Goal: Task Accomplishment & Management: Contribute content

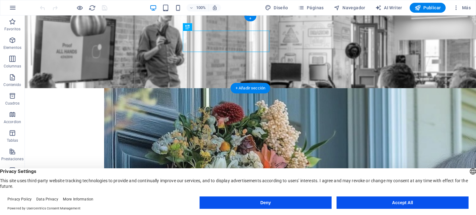
click at [50, 26] on figure at bounding box center [250, 51] width 451 height 73
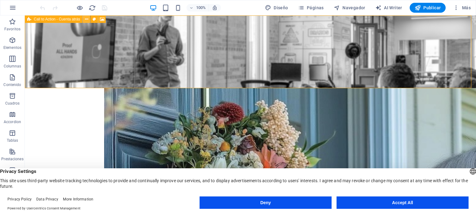
click at [86, 20] on icon at bounding box center [86, 19] width 3 height 7
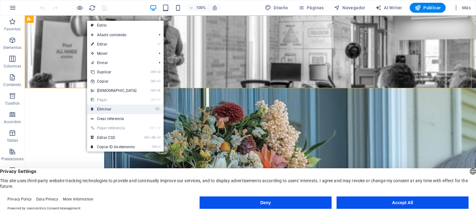
click at [102, 109] on link "⌦ Eliminar" at bounding box center [113, 109] width 53 height 9
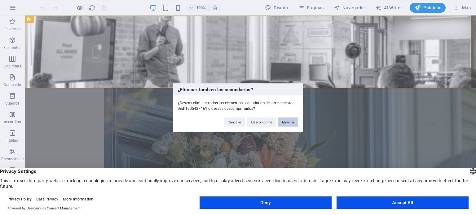
click at [288, 124] on button "Eliminar" at bounding box center [288, 121] width 20 height 9
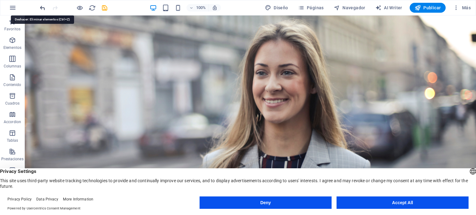
click at [42, 8] on icon "undo" at bounding box center [42, 7] width 7 height 7
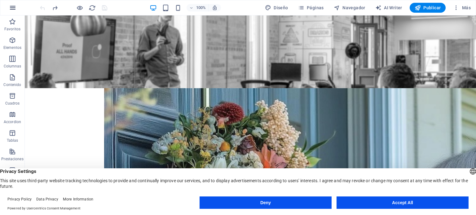
click at [14, 9] on icon "button" at bounding box center [12, 7] width 7 height 7
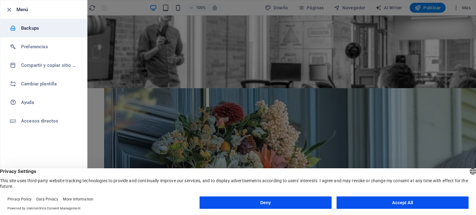
click at [26, 29] on h6 "Backups" at bounding box center [49, 27] width 57 height 7
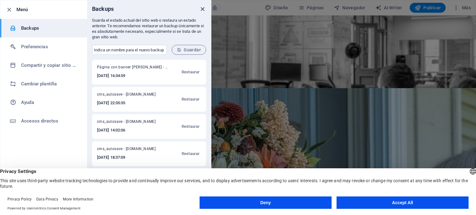
click at [203, 8] on icon "close" at bounding box center [202, 9] width 7 height 7
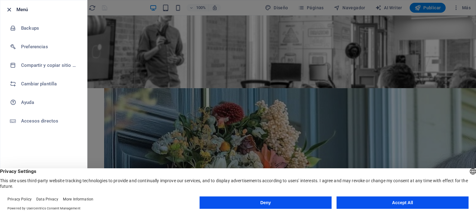
click at [9, 8] on icon "button" at bounding box center [9, 9] width 7 height 7
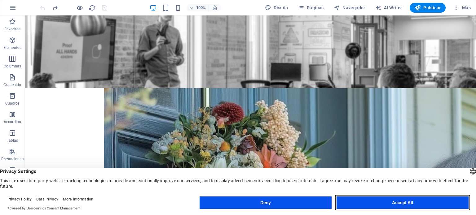
click at [359, 202] on button "Accept All" at bounding box center [402, 203] width 132 height 12
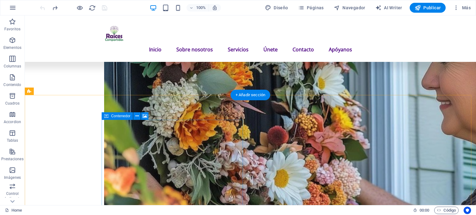
scroll to position [217, 0]
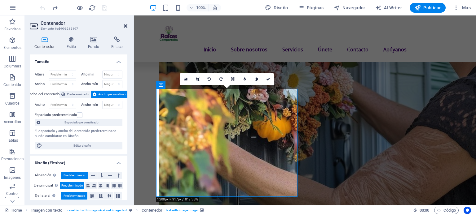
click at [126, 26] on icon at bounding box center [126, 26] width 4 height 5
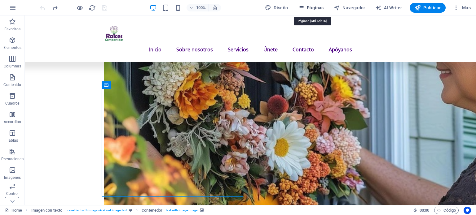
click at [317, 6] on span "Páginas" at bounding box center [311, 8] width 26 height 6
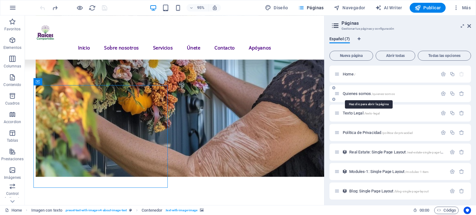
click at [349, 94] on span "Quienes somos /quienes-somos" at bounding box center [369, 93] width 52 height 5
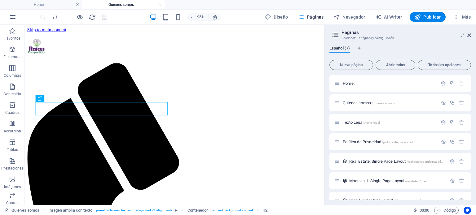
scroll to position [0, 0]
click at [51, 7] on h4 "Home" at bounding box center [41, 4] width 82 height 7
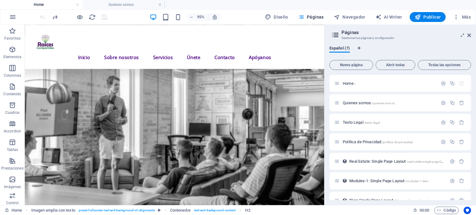
scroll to position [217, 0]
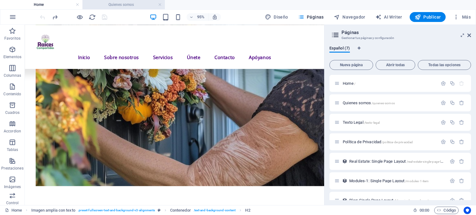
click at [107, 6] on h4 "Quienes somos" at bounding box center [123, 4] width 82 height 7
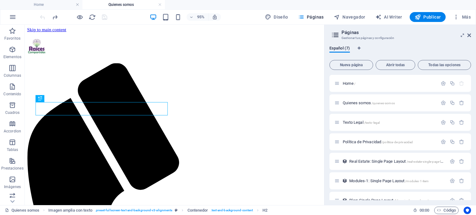
scroll to position [0, 0]
click at [468, 36] on icon at bounding box center [469, 35] width 4 height 5
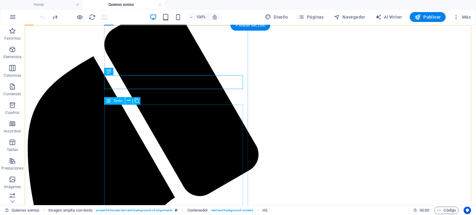
scroll to position [93, 0]
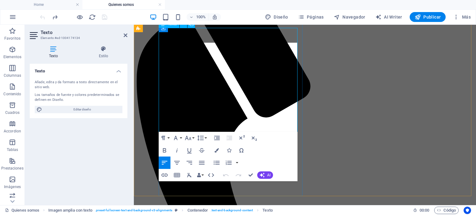
scroll to position [108, 0]
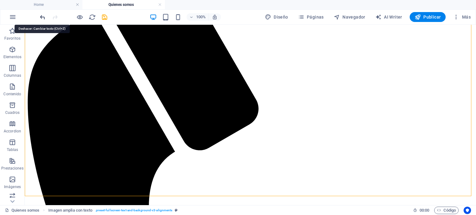
click at [42, 16] on icon "undo" at bounding box center [42, 17] width 7 height 7
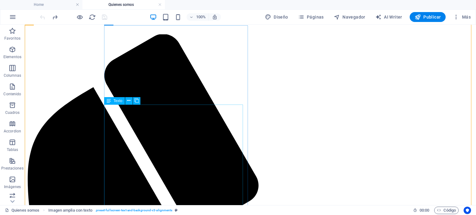
scroll to position [0, 0]
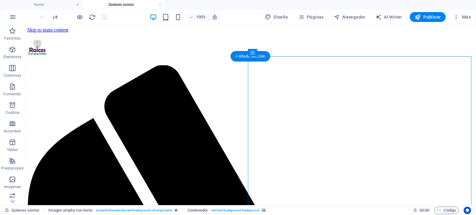
select select "px"
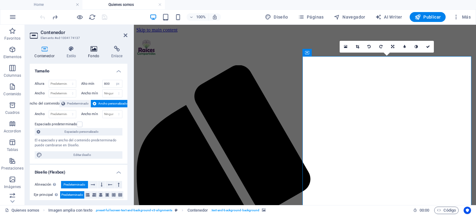
click at [93, 50] on icon at bounding box center [93, 49] width 21 height 6
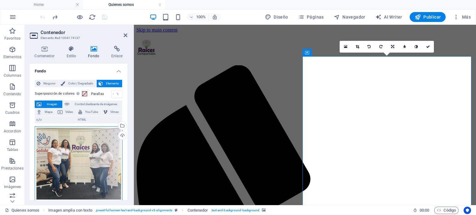
click at [77, 155] on div "Arrastra archivos aquí, haz clic para escoger archivos o selecciona archivos de…" at bounding box center [79, 163] width 88 height 75
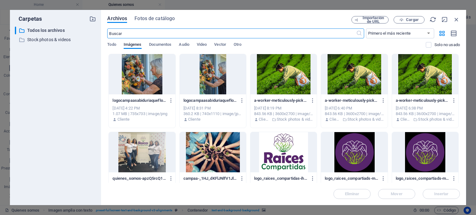
click at [290, 81] on div at bounding box center [283, 74] width 66 height 40
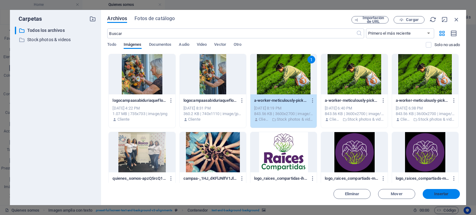
click at [446, 195] on span "Insertar" at bounding box center [441, 194] width 15 height 4
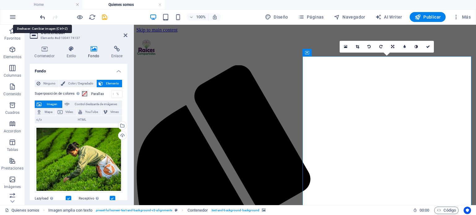
click at [43, 16] on icon "undo" at bounding box center [42, 17] width 7 height 7
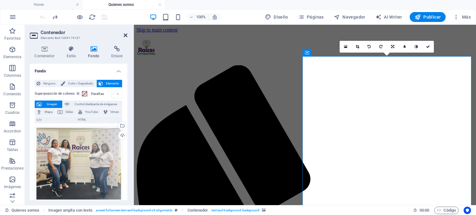
click at [127, 33] on icon at bounding box center [126, 35] width 4 height 5
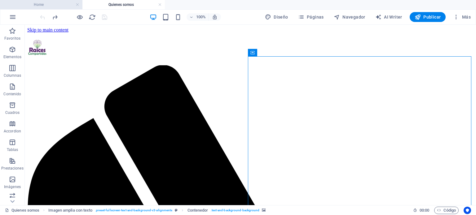
click at [41, 6] on h4 "Home" at bounding box center [41, 4] width 82 height 7
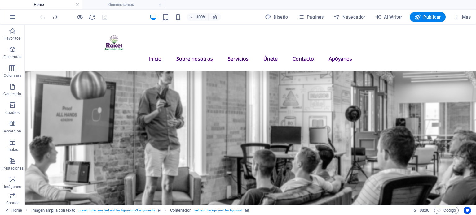
scroll to position [217, 0]
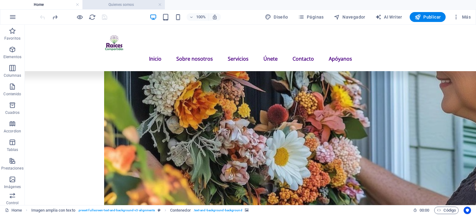
click at [104, 5] on h4 "Quienes somos" at bounding box center [123, 4] width 82 height 7
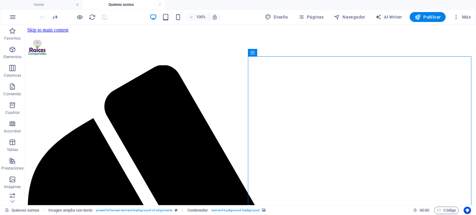
scroll to position [0, 0]
click at [64, 2] on h4 "Home" at bounding box center [41, 4] width 82 height 7
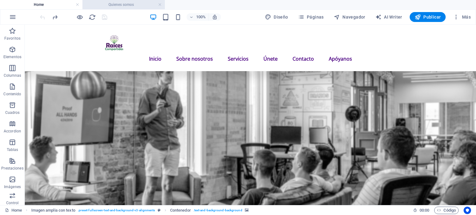
scroll to position [217, 0]
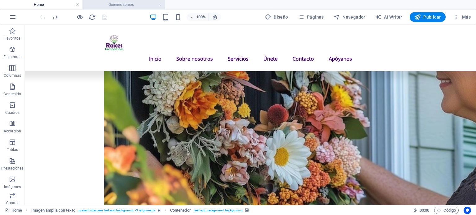
click at [111, 3] on h4 "Quienes somos" at bounding box center [123, 4] width 82 height 7
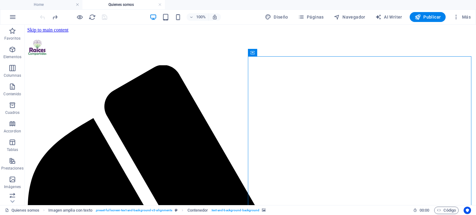
scroll to position [0, 0]
click at [307, 17] on span "Páginas" at bounding box center [311, 17] width 26 height 6
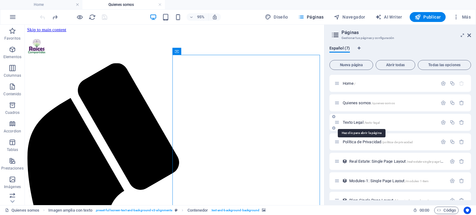
click at [350, 121] on span "Texto Legal /texto-legal" at bounding box center [361, 122] width 37 height 5
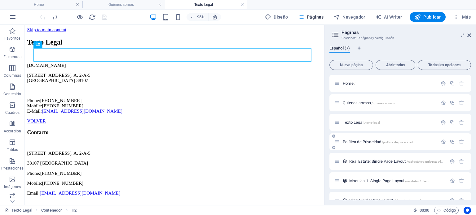
click at [353, 142] on span "Política de Privacidad /politica-de-privacidad" at bounding box center [378, 142] width 70 height 5
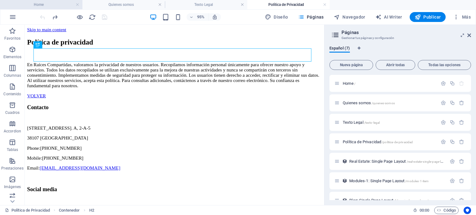
click at [50, 5] on h4 "Home" at bounding box center [41, 4] width 82 height 7
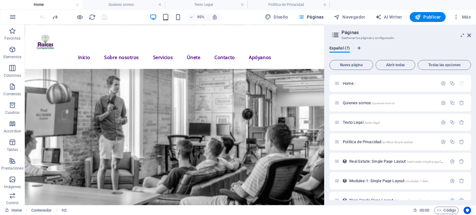
scroll to position [217, 0]
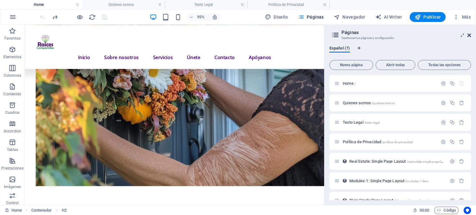
click at [468, 37] on icon at bounding box center [469, 35] width 4 height 5
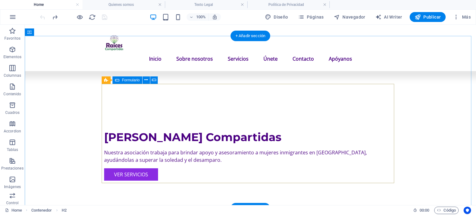
scroll to position [929, 0]
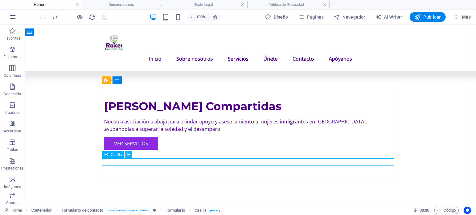
click at [129, 156] on icon at bounding box center [128, 155] width 3 height 7
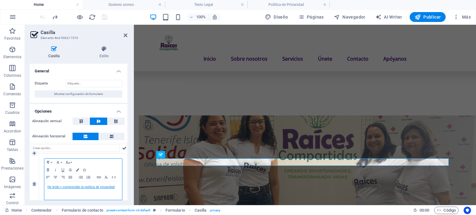
click at [77, 186] on link "He leído y comprenddo la política de privacidad" at bounding box center [80, 187] width 67 height 3
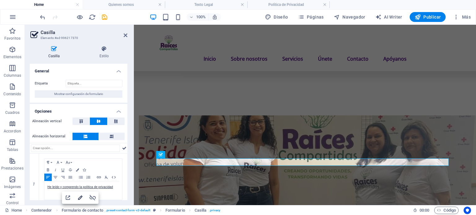
click at [79, 198] on icon "button" at bounding box center [80, 198] width 4 height 4
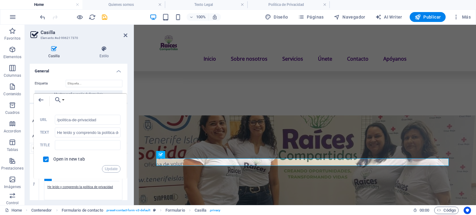
drag, startPoint x: 102, startPoint y: 119, endPoint x: 53, endPoint y: 117, distance: 48.4
click at [53, 117] on div "/politica-de-privacidad URL" at bounding box center [80, 120] width 81 height 10
click at [59, 120] on input "/politica-de-privacidad" at bounding box center [88, 120] width 66 height 10
drag, startPoint x: 57, startPoint y: 120, endPoint x: 123, endPoint y: 121, distance: 65.7
click at [123, 121] on div "Back Choose Link Home Quienes somos Texto Legal Política de Privacidad Seleccio…" at bounding box center [80, 136] width 93 height 85
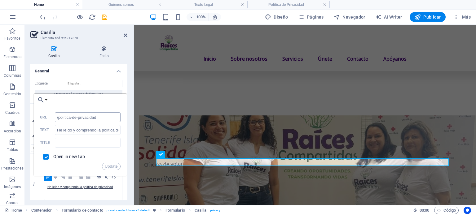
click at [102, 119] on input "/politica-de-privacidad" at bounding box center [88, 117] width 66 height 10
click at [58, 117] on input "/politica-de-privacidad" at bounding box center [88, 117] width 66 height 10
click at [101, 117] on input "/politica-de-privacidad" at bounding box center [88, 117] width 66 height 10
drag, startPoint x: 101, startPoint y: 117, endPoint x: 42, endPoint y: 116, distance: 59.8
click at [42, 116] on div "/politica-de-privacidad URL" at bounding box center [80, 117] width 81 height 10
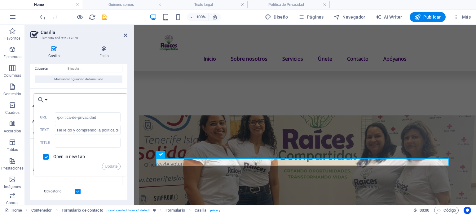
scroll to position [14, 0]
click at [60, 91] on h4 "Opciones" at bounding box center [79, 95] width 98 height 11
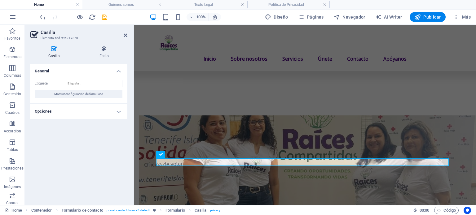
scroll to position [0, 0]
click at [113, 111] on h4 "Opciones" at bounding box center [79, 111] width 98 height 15
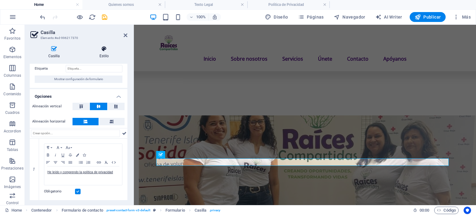
scroll to position [14, 0]
click at [125, 36] on icon at bounding box center [126, 35] width 4 height 5
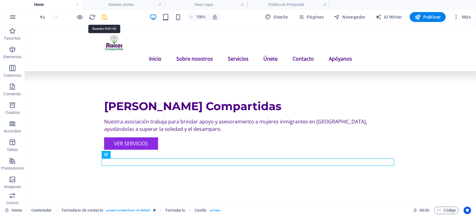
click at [104, 16] on icon "save" at bounding box center [104, 17] width 7 height 7
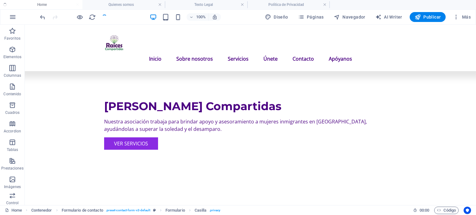
checkbox input "false"
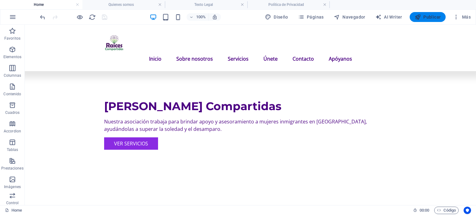
click at [425, 19] on span "Publicar" at bounding box center [428, 17] width 26 height 6
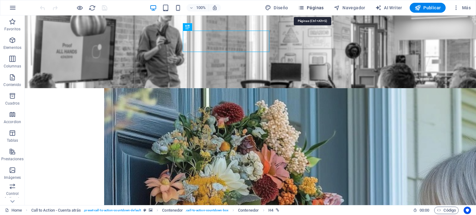
click at [318, 5] on span "Páginas" at bounding box center [311, 8] width 26 height 6
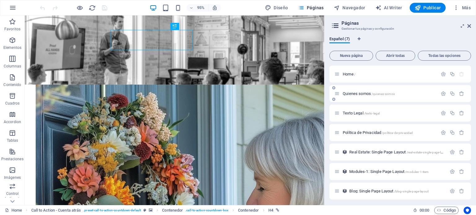
click at [377, 91] on div "Quienes somos /quienes-somos" at bounding box center [385, 93] width 103 height 7
click at [375, 152] on span "Real Estate: Single Page Layout /real-estate-single-page-layout" at bounding box center [398, 152] width 99 height 5
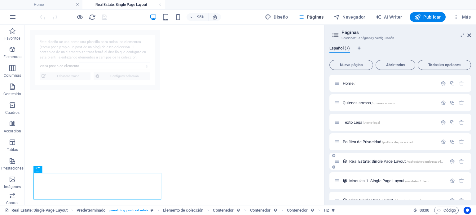
select select "68dc059fa763688eda026030"
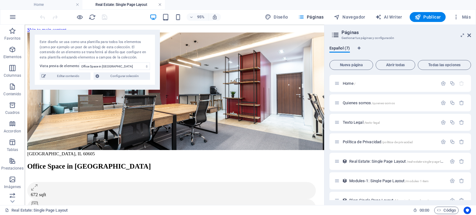
click at [160, 3] on link at bounding box center [160, 5] width 4 height 6
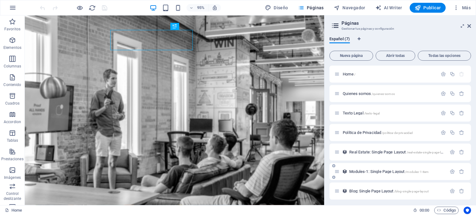
click at [362, 171] on span "Modules-1: Single Page Layout /modules-1-item" at bounding box center [388, 171] width 79 height 5
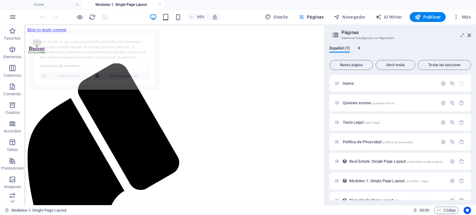
select select "68dc059fa763688eda026026"
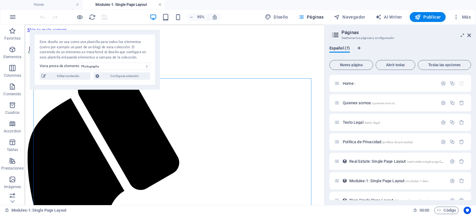
click at [159, 5] on link at bounding box center [160, 5] width 4 height 6
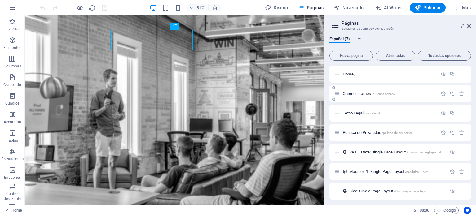
click at [356, 93] on span "Quienes somos /quienes-somos" at bounding box center [369, 93] width 52 height 5
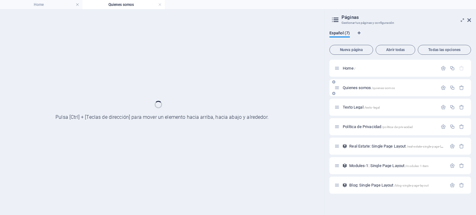
click at [356, 93] on div "Quienes somos /quienes-somos" at bounding box center [400, 87] width 142 height 17
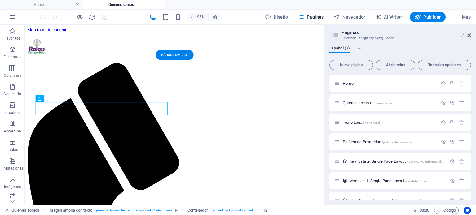
drag, startPoint x: 257, startPoint y: 127, endPoint x: 254, endPoint y: 118, distance: 9.2
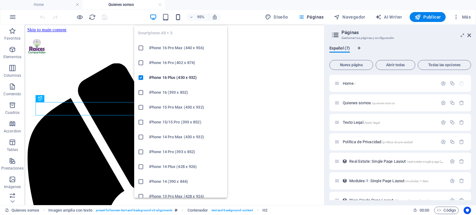
click at [180, 17] on icon "button" at bounding box center [177, 17] width 7 height 7
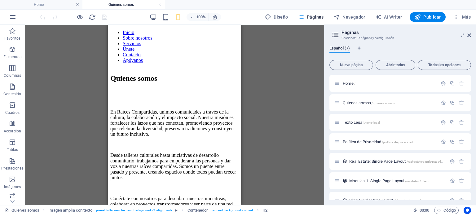
scroll to position [216, 0]
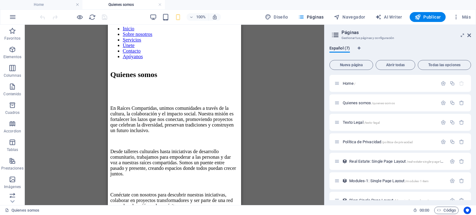
select select "px"
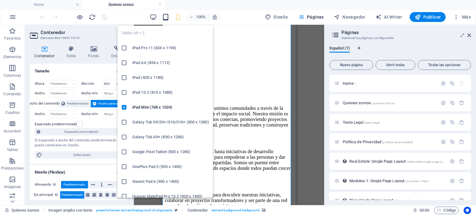
click at [165, 16] on icon "button" at bounding box center [165, 17] width 7 height 7
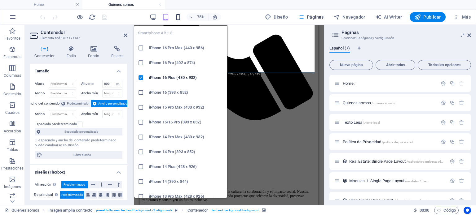
click at [180, 16] on icon "button" at bounding box center [177, 17] width 7 height 7
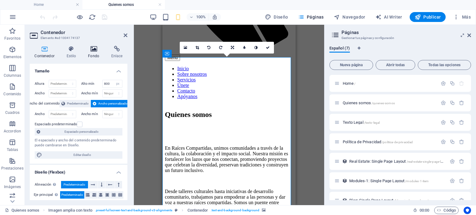
click at [94, 50] on icon at bounding box center [93, 49] width 21 height 6
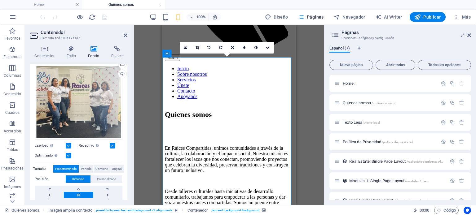
scroll to position [31, 0]
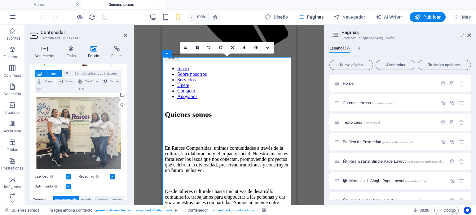
click at [45, 51] on icon at bounding box center [44, 49] width 29 height 6
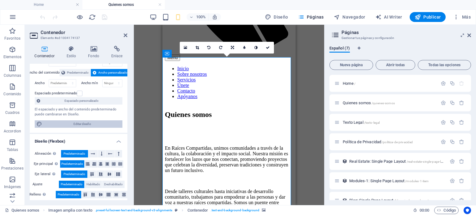
scroll to position [0, 0]
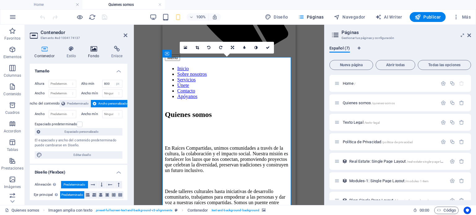
click at [95, 54] on h4 "Fondo" at bounding box center [94, 52] width 23 height 13
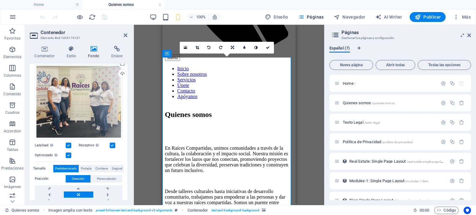
scroll to position [124, 0]
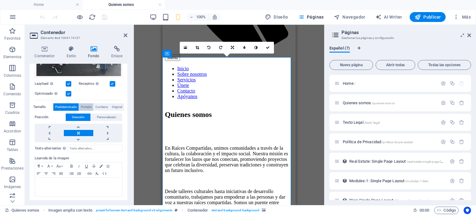
click at [86, 105] on span "Portada" at bounding box center [86, 106] width 11 height 7
click at [98, 105] on span "Contiene" at bounding box center [101, 106] width 12 height 7
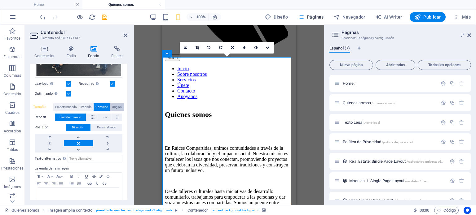
click at [115, 105] on span "Original" at bounding box center [117, 106] width 10 height 7
click at [102, 105] on span "Contiene" at bounding box center [101, 106] width 12 height 7
click at [63, 105] on span "Predeterminado" at bounding box center [66, 106] width 22 height 7
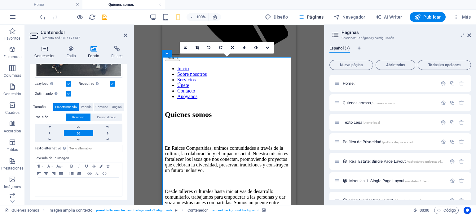
click at [45, 51] on icon at bounding box center [44, 49] width 29 height 6
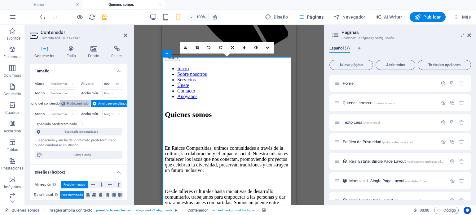
click at [70, 104] on span "Predeterminado" at bounding box center [78, 103] width 22 height 7
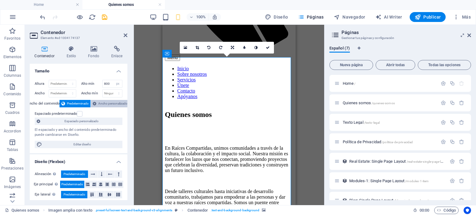
click at [103, 103] on span "Ancho personalizado" at bounding box center [112, 103] width 29 height 7
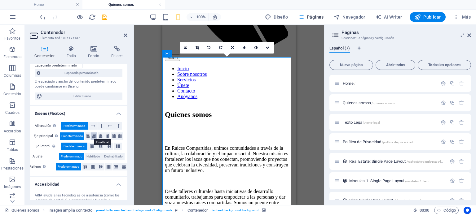
scroll to position [0, 0]
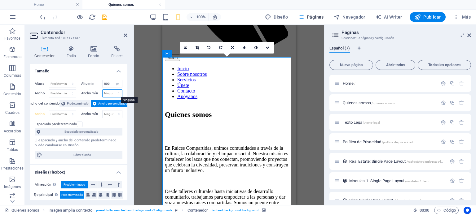
click at [108, 94] on select "Ninguno px rem % vh vw" at bounding box center [113, 93] width 20 height 7
select select "px"
click at [112, 90] on select "Ninguno px rem % vh vw" at bounding box center [113, 93] width 20 height 7
type input "600"
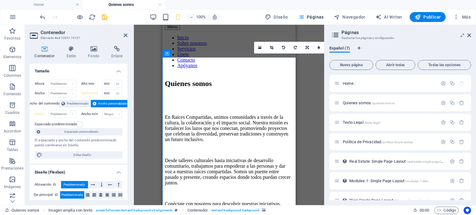
scroll to position [176, 0]
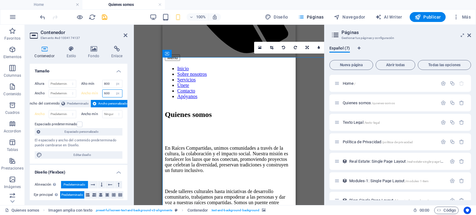
click at [109, 94] on input "600" at bounding box center [113, 93] width 20 height 7
click at [108, 84] on input "800" at bounding box center [113, 83] width 20 height 7
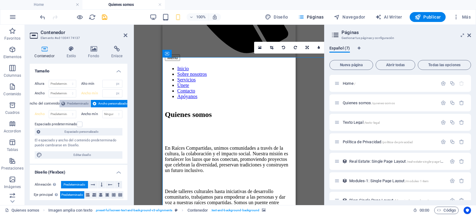
click at [82, 101] on span "Predeterminado" at bounding box center [78, 103] width 22 height 7
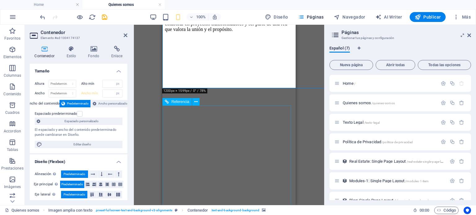
scroll to position [331, 0]
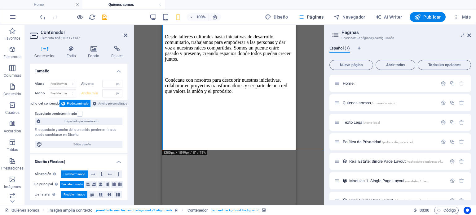
click at [228, 110] on figure at bounding box center [258, 110] width 186 height 0
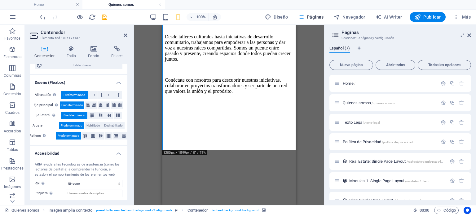
scroll to position [17, 0]
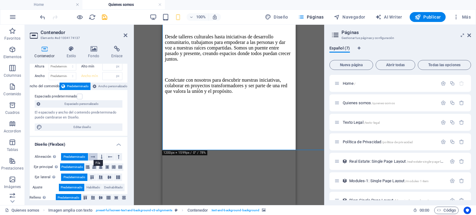
click at [95, 155] on button at bounding box center [93, 156] width 10 height 7
click at [81, 156] on span "Predeterminado" at bounding box center [75, 156] width 22 height 7
click at [86, 165] on icon at bounding box center [88, 167] width 4 height 7
click at [93, 167] on icon at bounding box center [94, 167] width 4 height 7
click at [99, 168] on icon at bounding box center [101, 167] width 4 height 7
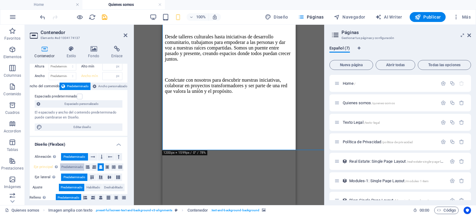
click at [77, 165] on span "Predeterminado" at bounding box center [72, 167] width 22 height 7
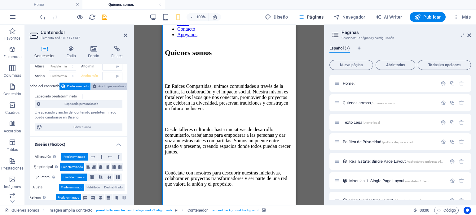
scroll to position [0, 0]
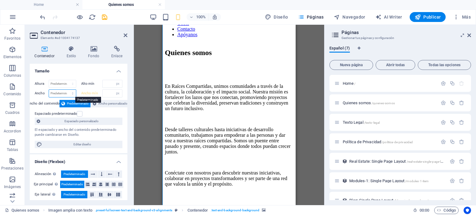
click at [59, 94] on select "Predeterminado px rem % em vh vw" at bounding box center [62, 93] width 27 height 7
select select "%"
click at [66, 90] on select "Predeterminado px rem % em vh vw" at bounding box center [62, 93] width 27 height 7
type input "100"
click at [57, 83] on select "Predeterminado px rem % vh vw" at bounding box center [62, 83] width 27 height 7
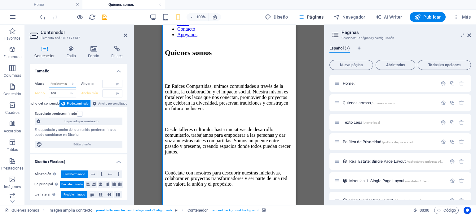
select select "%"
click at [66, 80] on select "Predeterminado px rem % vh vw" at bounding box center [62, 83] width 27 height 7
type input "100"
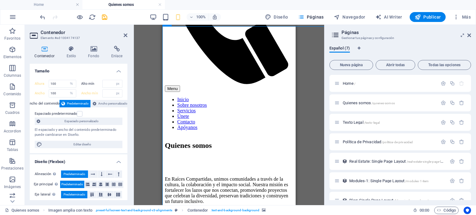
scroll to position [238, 0]
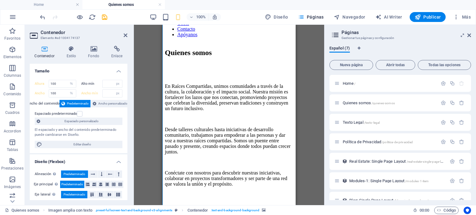
click at [223, 203] on figure at bounding box center [258, 203] width 186 height 0
click at [54, 83] on input "100" at bounding box center [62, 83] width 27 height 7
click at [54, 93] on input "100" at bounding box center [62, 93] width 27 height 7
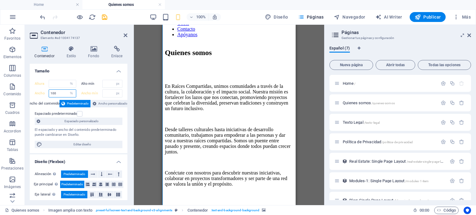
click at [54, 93] on input "100" at bounding box center [62, 93] width 27 height 7
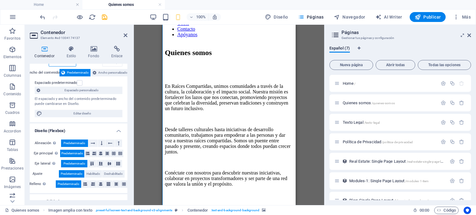
scroll to position [62, 0]
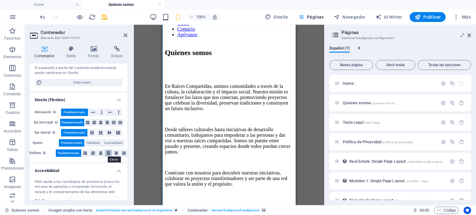
click at [107, 155] on icon at bounding box center [109, 153] width 4 height 7
click at [67, 153] on span "Predeterminado" at bounding box center [69, 153] width 22 height 7
click at [89, 142] on span "Habilitado" at bounding box center [93, 142] width 14 height 7
click at [109, 132] on icon at bounding box center [109, 133] width 7 height 4
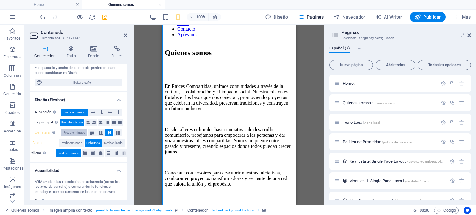
click at [81, 130] on span "Predeterminado" at bounding box center [75, 132] width 22 height 7
click at [73, 141] on span "Predeterminado" at bounding box center [72, 142] width 22 height 7
click at [95, 52] on icon at bounding box center [93, 49] width 21 height 6
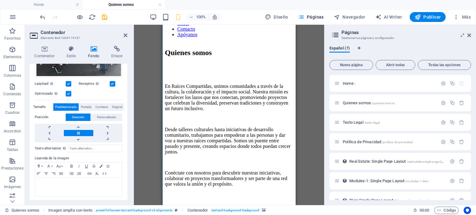
scroll to position [93, 0]
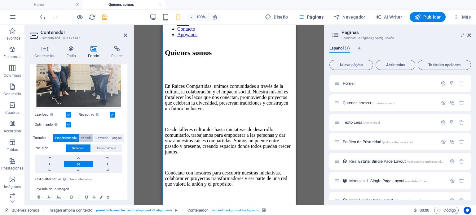
click at [84, 137] on span "Portada" at bounding box center [86, 137] width 11 height 7
click at [114, 137] on span "Original" at bounding box center [117, 137] width 10 height 7
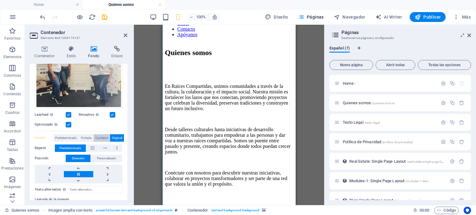
click at [99, 136] on span "Contiene" at bounding box center [101, 137] width 12 height 7
click at [67, 136] on span "Predeterminado" at bounding box center [66, 137] width 22 height 7
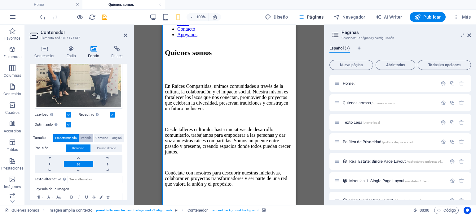
click at [87, 135] on span "Portada" at bounding box center [86, 137] width 11 height 7
click at [99, 137] on span "Contiene" at bounding box center [101, 137] width 12 height 7
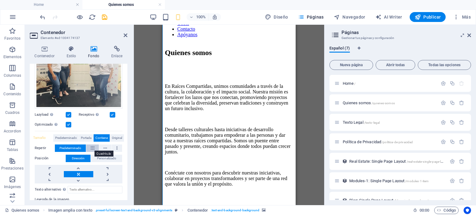
click at [92, 146] on icon at bounding box center [92, 148] width 3 height 7
click at [102, 145] on button at bounding box center [105, 148] width 13 height 7
click at [115, 146] on button at bounding box center [117, 148] width 10 height 7
click at [82, 146] on button "Predeterminado" at bounding box center [70, 148] width 31 height 7
click at [87, 137] on span "Portada" at bounding box center [86, 137] width 11 height 7
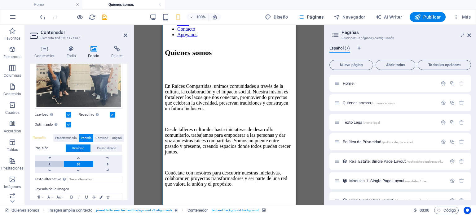
click at [51, 162] on link at bounding box center [49, 164] width 29 height 6
click at [108, 162] on link at bounding box center [107, 164] width 29 height 6
click at [79, 164] on link at bounding box center [78, 164] width 29 height 6
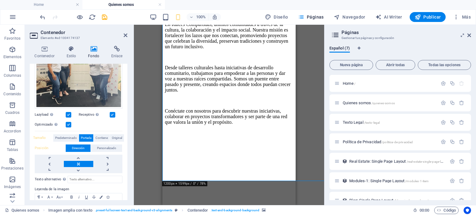
click at [68, 124] on label at bounding box center [69, 125] width 6 height 6
click at [0, 0] on input "Optimizado Las imágenes se comprimen para así mejorar la velocidad de las págin…" at bounding box center [0, 0] width 0 height 0
click at [68, 124] on label at bounding box center [69, 125] width 6 height 6
click at [0, 0] on input "Optimizado Las imágenes se comprimen para así mejorar la velocidad de las págin…" at bounding box center [0, 0] width 0 height 0
click at [112, 112] on label at bounding box center [113, 115] width 6 height 6
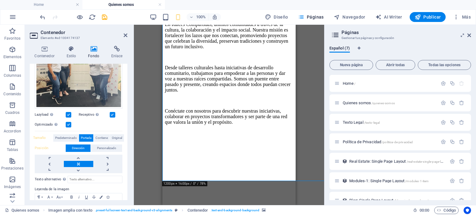
click at [0, 0] on input "Receptivo Automáticamente cargar tamaños optimizados de smartphone e imagen ret…" at bounding box center [0, 0] width 0 height 0
click at [112, 112] on label at bounding box center [113, 115] width 6 height 6
click at [0, 0] on input "Receptivo Automáticamente cargar tamaños optimizados de smartphone e imagen ret…" at bounding box center [0, 0] width 0 height 0
click at [71, 135] on span "Predeterminado" at bounding box center [66, 137] width 22 height 7
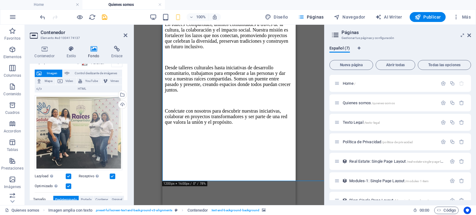
scroll to position [0, 0]
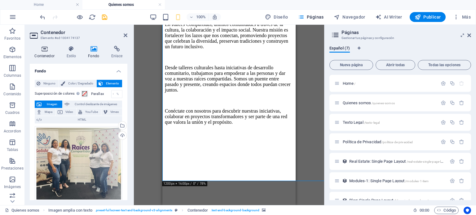
click at [44, 52] on icon at bounding box center [44, 49] width 29 height 6
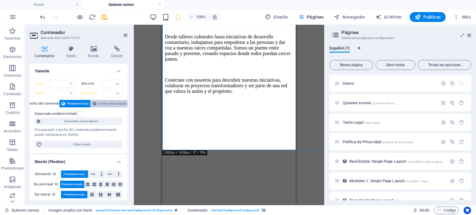
click at [108, 105] on span "Ancho personalizado" at bounding box center [112, 103] width 29 height 7
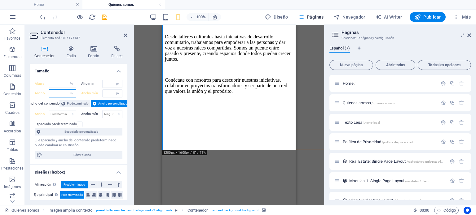
click at [59, 92] on input "number" at bounding box center [62, 93] width 27 height 7
type input "100"
click at [61, 85] on input "number" at bounding box center [62, 83] width 27 height 7
type input "100"
click at [108, 84] on input "number" at bounding box center [113, 83] width 20 height 7
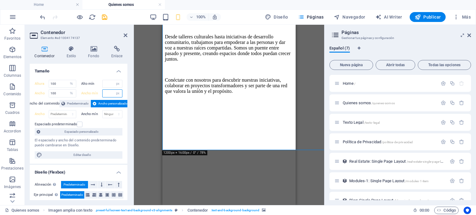
click at [106, 94] on input "number" at bounding box center [113, 93] width 20 height 7
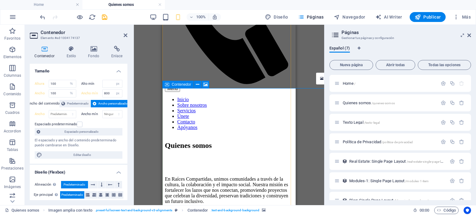
scroll to position [207, 0]
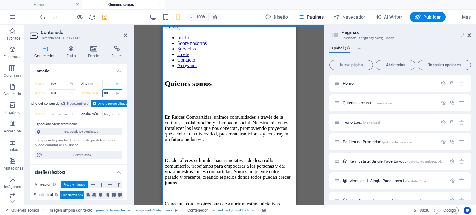
click at [105, 94] on input "800" at bounding box center [113, 93] width 20 height 7
click at [106, 93] on input "1600" at bounding box center [113, 93] width 20 height 7
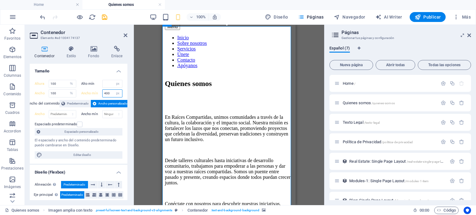
click at [106, 93] on input "400" at bounding box center [113, 93] width 20 height 7
type input "200"
click at [54, 93] on input "100" at bounding box center [62, 93] width 27 height 7
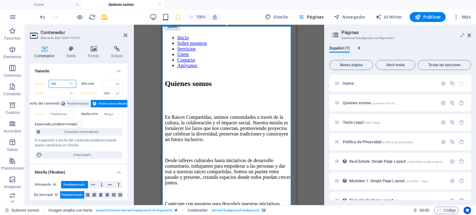
click at [56, 81] on input "100" at bounding box center [62, 83] width 27 height 7
click at [108, 93] on input "200" at bounding box center [113, 93] width 20 height 7
click at [108, 93] on input "100" at bounding box center [113, 93] width 20 height 7
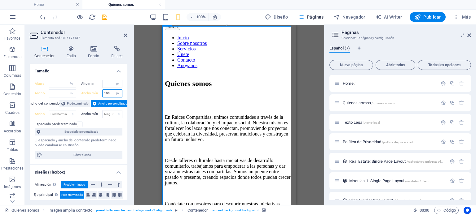
click at [108, 93] on input "100" at bounding box center [113, 93] width 20 height 7
type input "300"
click at [107, 84] on input "number" at bounding box center [113, 83] width 20 height 7
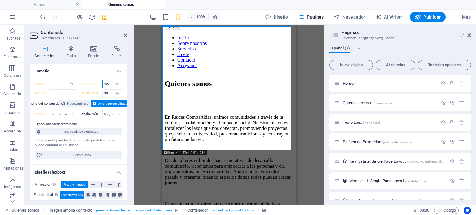
click at [108, 82] on input "400" at bounding box center [113, 83] width 20 height 7
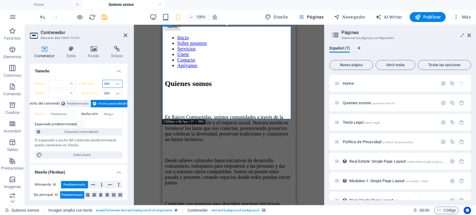
click at [107, 82] on input "300" at bounding box center [113, 83] width 20 height 7
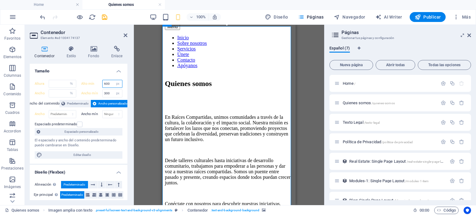
click at [107, 83] on input "600" at bounding box center [113, 83] width 20 height 7
type input "500"
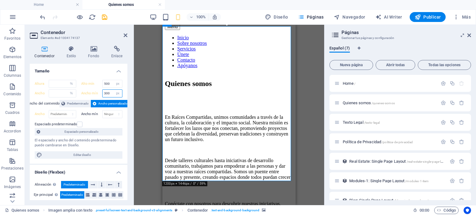
click at [107, 92] on input "300" at bounding box center [113, 93] width 20 height 7
click at [106, 92] on input "200" at bounding box center [113, 93] width 20 height 7
click at [105, 93] on input "300" at bounding box center [113, 93] width 20 height 7
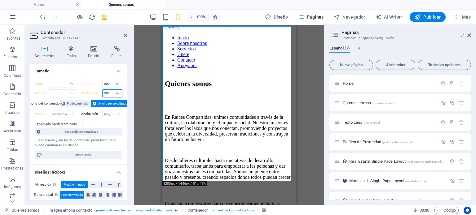
click at [105, 93] on input "300" at bounding box center [113, 93] width 20 height 7
type input "400"
click at [105, 84] on input "500" at bounding box center [113, 83] width 20 height 7
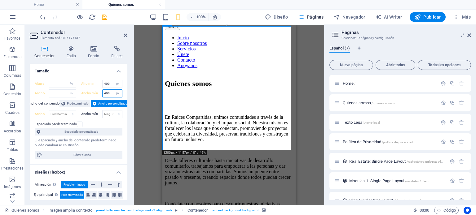
click at [108, 94] on input "400" at bounding box center [113, 93] width 20 height 7
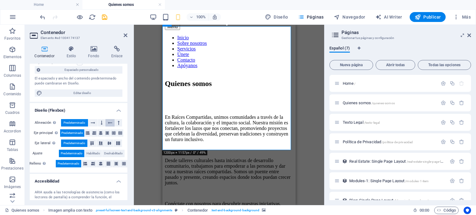
scroll to position [93, 0]
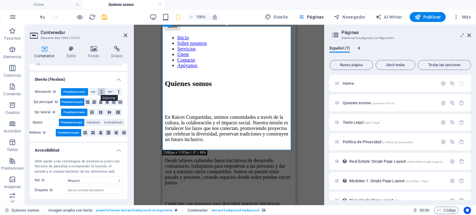
click at [101, 91] on icon at bounding box center [102, 91] width 2 height 7
click at [73, 89] on span "Predeterminado" at bounding box center [75, 91] width 22 height 7
click at [91, 112] on icon at bounding box center [91, 113] width 7 height 4
click at [100, 112] on icon at bounding box center [100, 113] width 7 height 4
click at [109, 112] on icon at bounding box center [109, 113] width 7 height 4
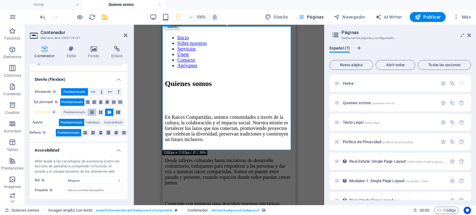
click at [93, 112] on icon at bounding box center [91, 113] width 7 height 4
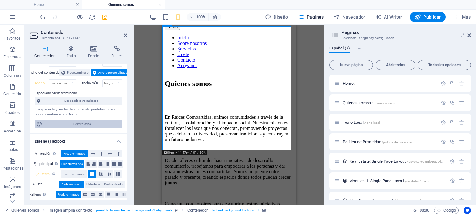
scroll to position [0, 0]
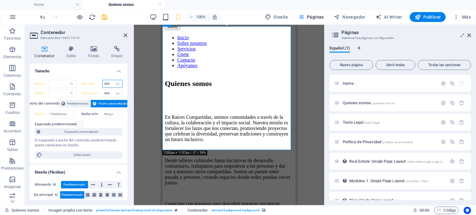
click at [109, 81] on input "400" at bounding box center [113, 83] width 20 height 7
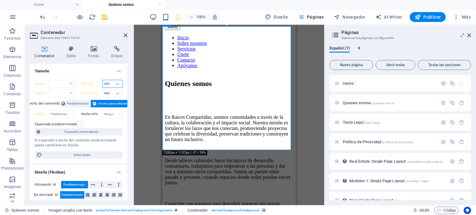
click at [106, 83] on input "400" at bounding box center [113, 83] width 20 height 7
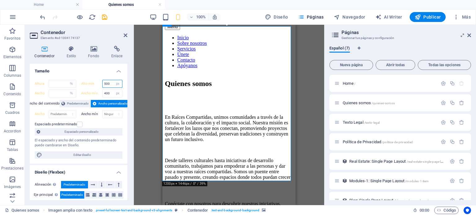
click at [105, 82] on input "500" at bounding box center [113, 83] width 20 height 7
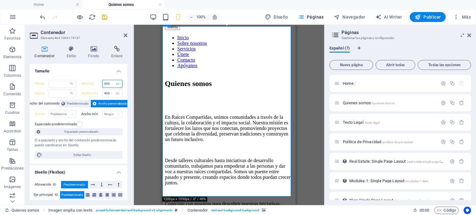
click at [105, 82] on input "550" at bounding box center [113, 83] width 20 height 7
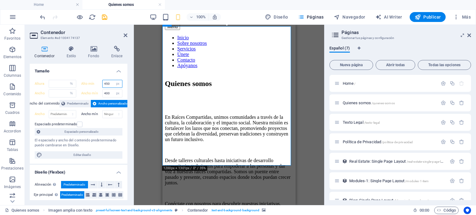
click at [105, 82] on input "450" at bounding box center [113, 83] width 20 height 7
type input "500"
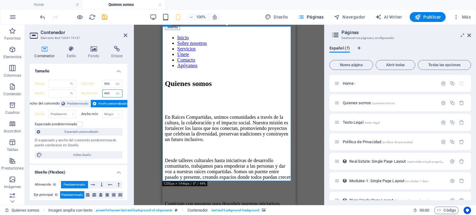
click at [107, 92] on input "400" at bounding box center [113, 93] width 20 height 7
type input "300"
click at [80, 103] on span "Predeterminado" at bounding box center [78, 103] width 22 height 7
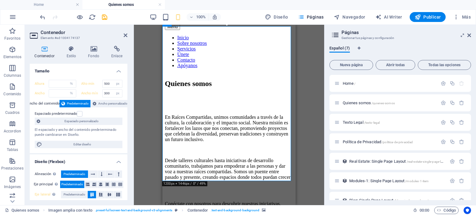
scroll to position [62, 0]
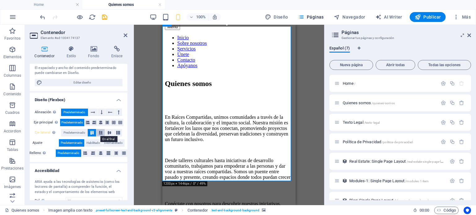
click at [100, 133] on icon at bounding box center [100, 133] width 7 height 4
click at [79, 130] on span "Predeterminado" at bounding box center [75, 132] width 22 height 7
click at [94, 122] on icon at bounding box center [94, 122] width 4 height 7
click at [88, 123] on icon at bounding box center [88, 122] width 4 height 7
click at [79, 123] on span "Predeterminado" at bounding box center [72, 122] width 22 height 7
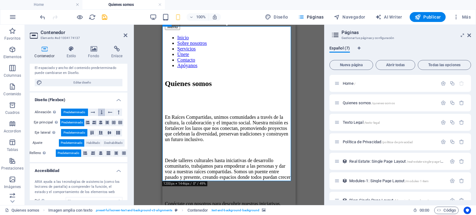
click at [102, 113] on icon at bounding box center [102, 112] width 2 height 7
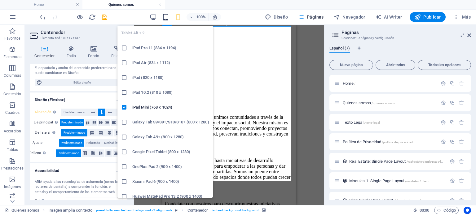
click at [169, 16] on icon "button" at bounding box center [165, 17] width 7 height 7
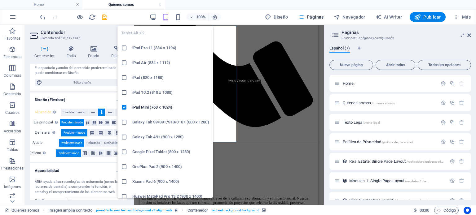
select select "DISABLED_OPTION_VALUE"
type input "800"
select select "DISABLED_OPTION_VALUE"
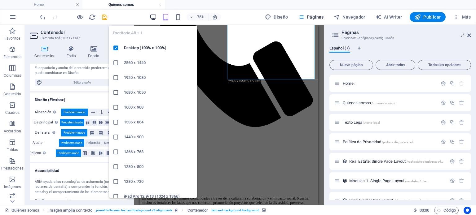
click at [155, 17] on icon "button" at bounding box center [153, 17] width 7 height 7
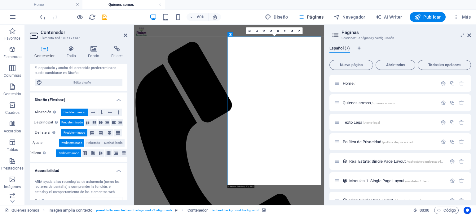
scroll to position [0, 0]
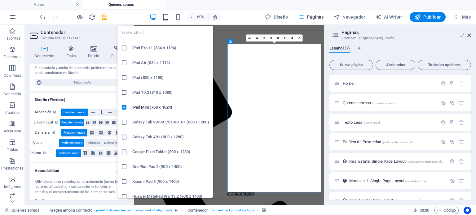
click at [166, 16] on icon "button" at bounding box center [165, 17] width 7 height 7
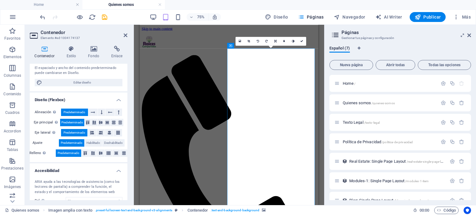
click at [237, 21] on div "75% Diseño Páginas Navegador AI Writer Publicar Más" at bounding box center [256, 17] width 434 height 10
click at [92, 18] on icon "reload" at bounding box center [92, 17] width 7 height 7
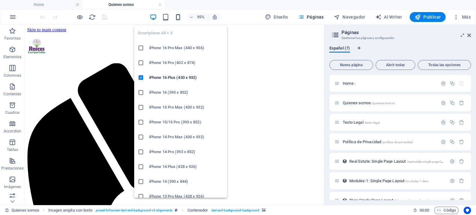
click at [178, 17] on icon "button" at bounding box center [177, 17] width 7 height 7
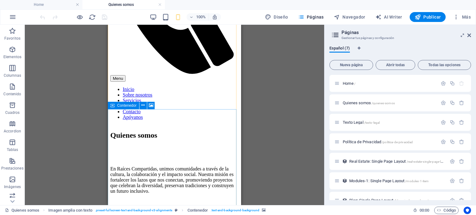
scroll to position [124, 0]
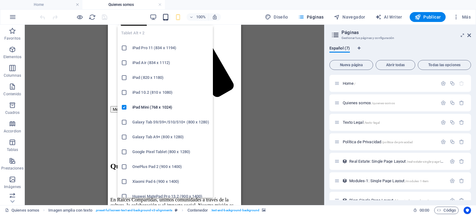
click at [166, 18] on icon "button" at bounding box center [165, 17] width 7 height 7
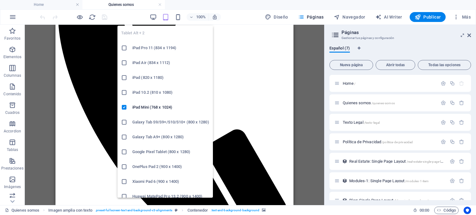
scroll to position [164, 0]
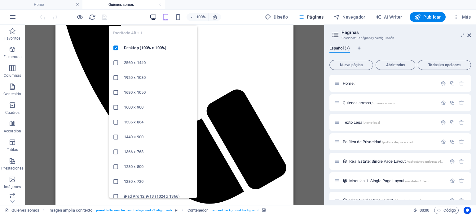
click at [153, 17] on icon "button" at bounding box center [153, 17] width 7 height 7
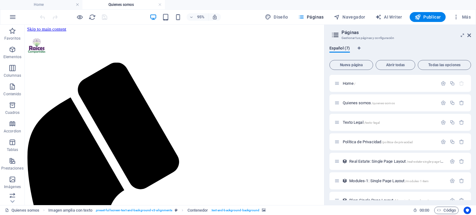
scroll to position [0, 0]
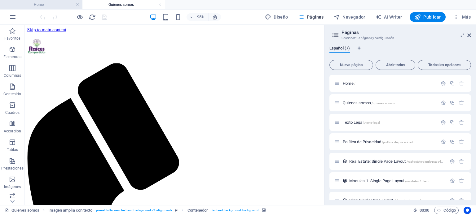
click at [44, 5] on h4 "Home" at bounding box center [41, 4] width 82 height 7
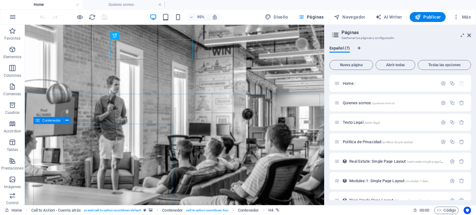
click at [48, 121] on span "Contenedor" at bounding box center [51, 120] width 19 height 3
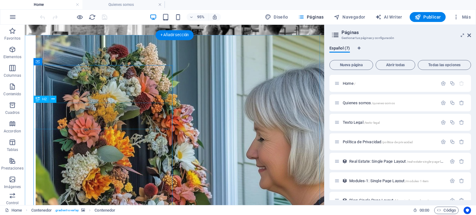
scroll to position [31, 0]
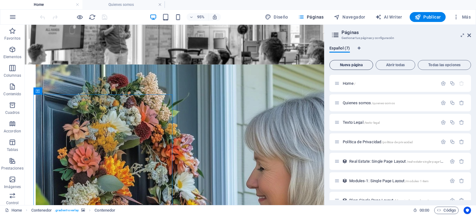
click at [343, 65] on span "Nueva página" at bounding box center [351, 65] width 38 height 4
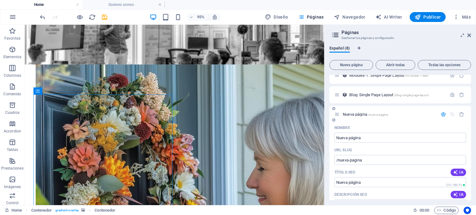
click at [398, 124] on div "Nombre" at bounding box center [400, 128] width 132 height 10
click at [461, 114] on icon "button" at bounding box center [461, 114] width 5 height 5
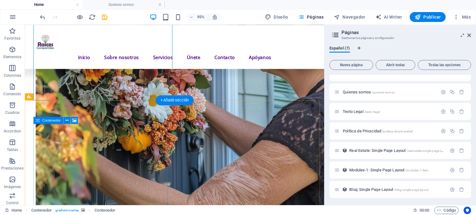
scroll to position [217, 0]
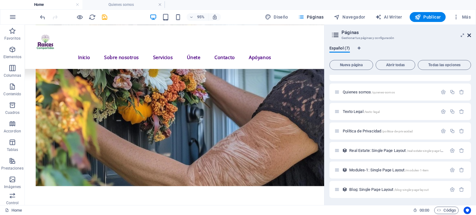
click at [469, 36] on icon at bounding box center [469, 35] width 4 height 5
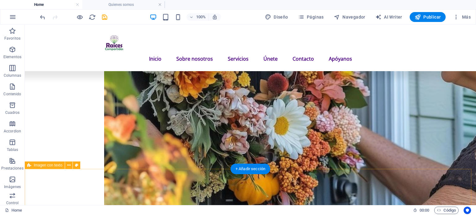
scroll to position [279, 0]
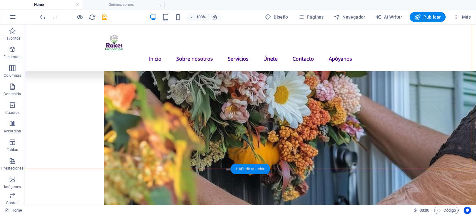
click at [251, 168] on div "+ Añadir sección" at bounding box center [251, 169] width 40 height 11
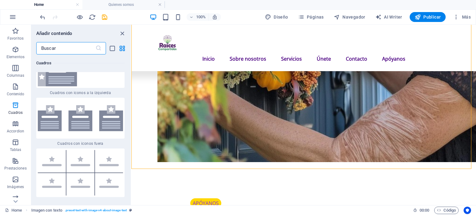
scroll to position [3502, 0]
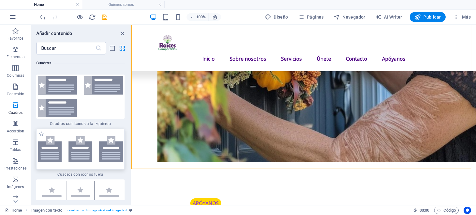
click at [77, 157] on img at bounding box center [80, 149] width 85 height 26
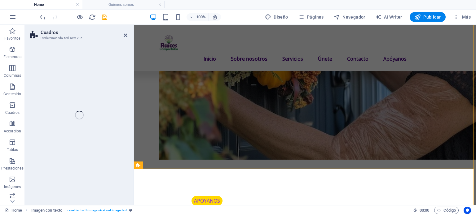
click at [77, 157] on div "Cuadros Predeterminado #ed-new-286 Arrastra aquí para reemplazar el contenido e…" at bounding box center [250, 115] width 451 height 181
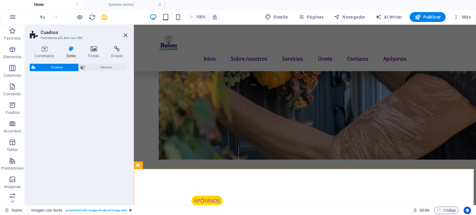
select select "rem"
select select "preset-boxes-v3-icons-outside"
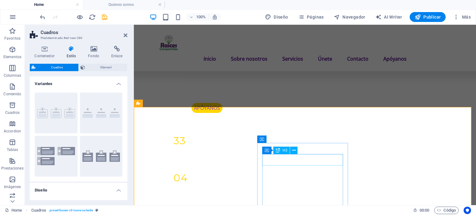
scroll to position [403, 0]
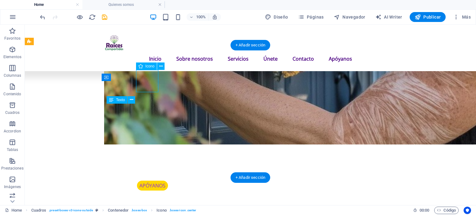
select select "xMidYMid"
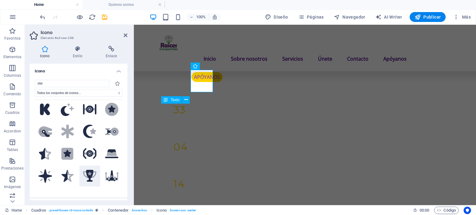
scroll to position [124, 0]
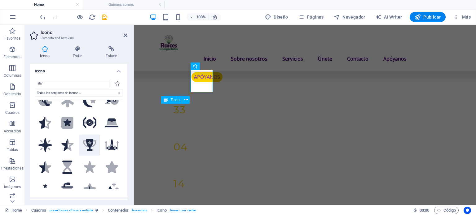
click at [89, 142] on icon at bounding box center [89, 145] width 7 height 12
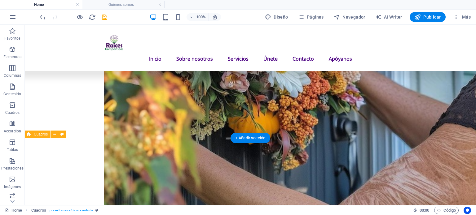
scroll to position [341, 0]
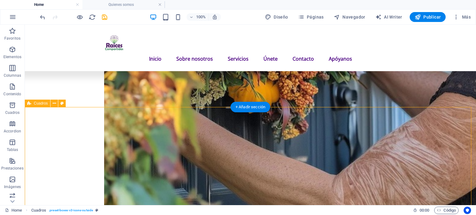
click at [38, 104] on span "Cuadros" at bounding box center [41, 104] width 14 height 4
click at [55, 104] on icon at bounding box center [54, 103] width 3 height 7
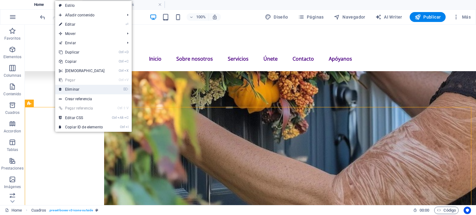
click at [68, 91] on link "⌦ Eliminar" at bounding box center [81, 89] width 53 height 9
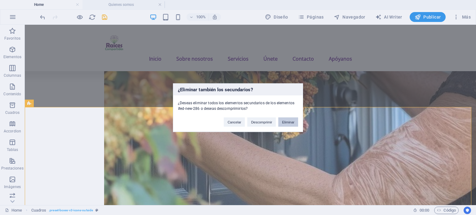
click at [286, 123] on button "Eliminar" at bounding box center [288, 121] width 20 height 9
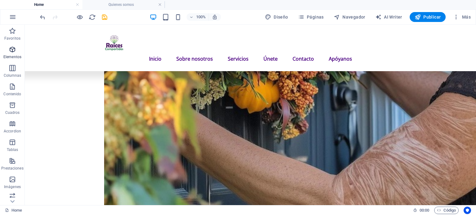
click at [12, 52] on icon "button" at bounding box center [12, 49] width 7 height 7
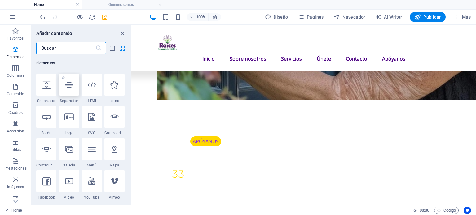
scroll to position [178, 0]
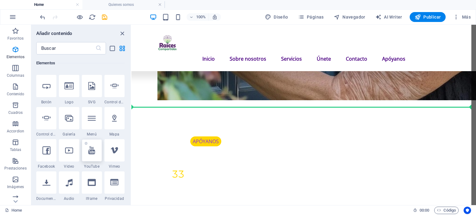
select select "ar16_9"
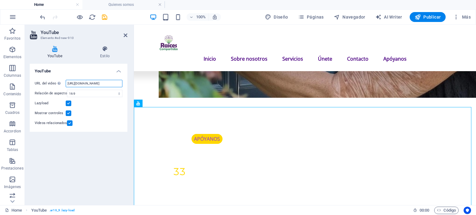
click at [98, 82] on input "[URL][DOMAIN_NAME]" at bounding box center [94, 83] width 57 height 7
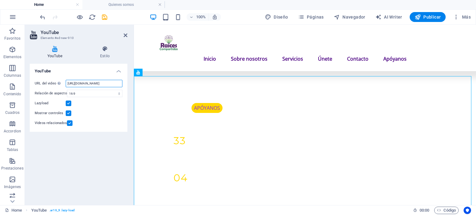
click at [77, 84] on input "[URL][DOMAIN_NAME]" at bounding box center [94, 83] width 57 height 7
paste input "89si3mEC7ro"
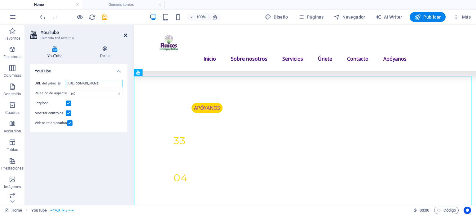
type input "[URL][DOMAIN_NAME]"
click at [125, 34] on icon at bounding box center [126, 35] width 4 height 5
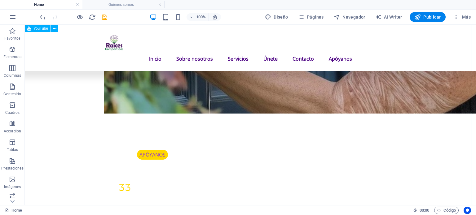
scroll to position [341, 0]
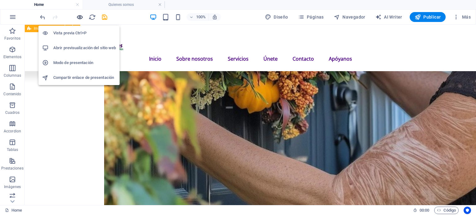
click at [79, 16] on icon "button" at bounding box center [79, 17] width 7 height 7
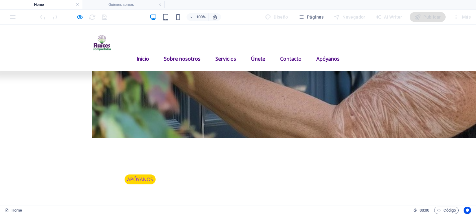
scroll to position [465, 0]
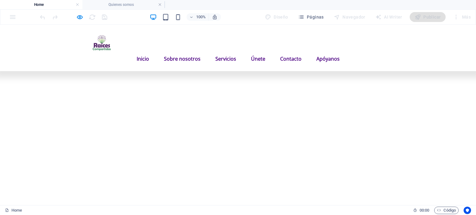
scroll to position [1338, 0]
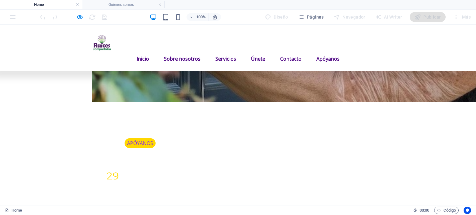
scroll to position [346, 0]
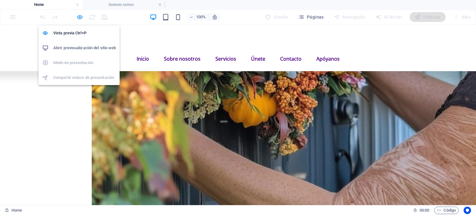
click at [81, 16] on icon "button" at bounding box center [79, 17] width 7 height 7
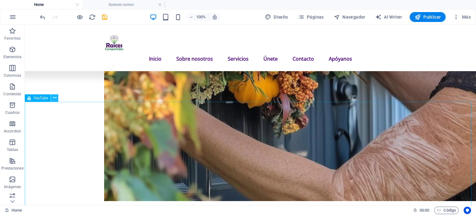
click at [55, 99] on icon at bounding box center [54, 98] width 3 height 7
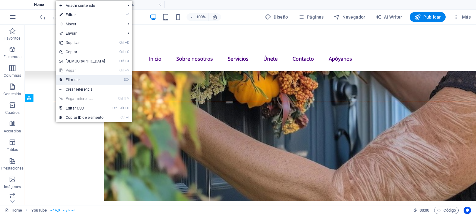
click at [70, 81] on link "⌦ Eliminar" at bounding box center [82, 79] width 53 height 9
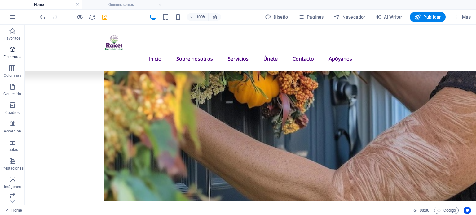
click at [12, 53] on icon "button" at bounding box center [12, 49] width 7 height 7
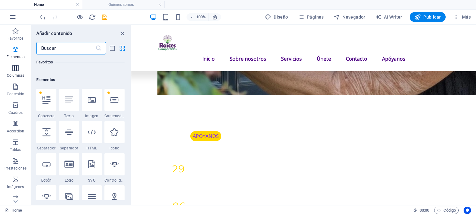
scroll to position [116, 0]
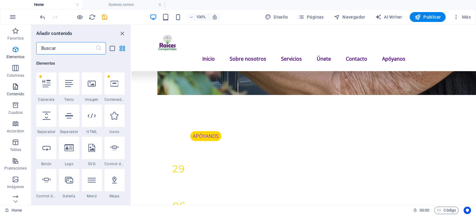
click at [15, 90] on icon "button" at bounding box center [15, 86] width 7 height 7
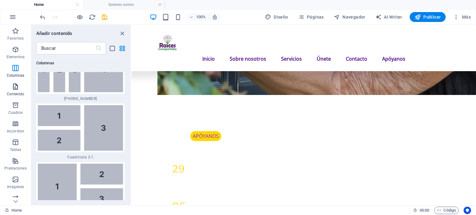
scroll to position [2108, 0]
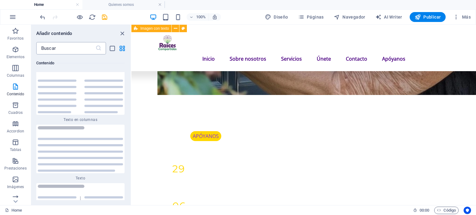
click at [53, 51] on input "text" at bounding box center [65, 48] width 59 height 12
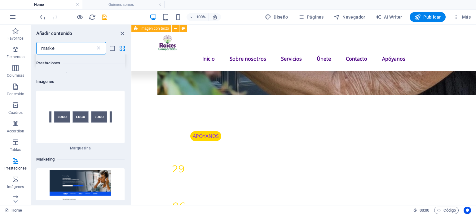
scroll to position [0, 0]
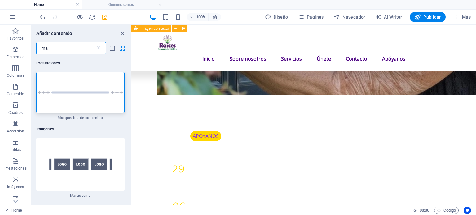
type input "m"
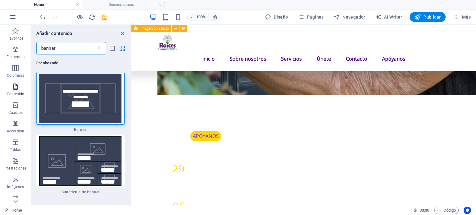
type input "banner"
click at [18, 89] on icon "button" at bounding box center [15, 86] width 7 height 7
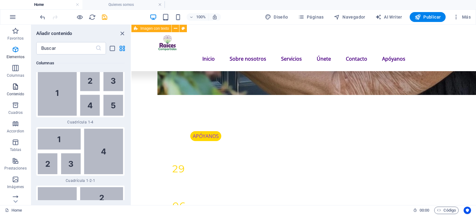
scroll to position [2108, 0]
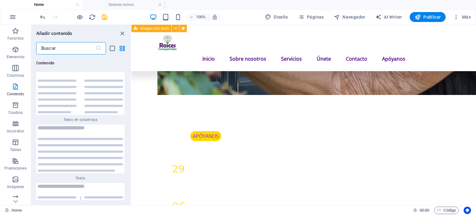
click at [60, 50] on input "text" at bounding box center [65, 48] width 59 height 12
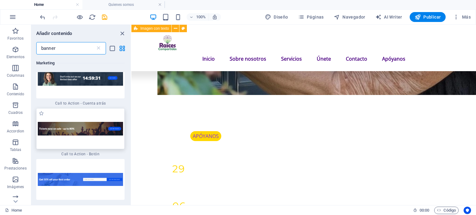
scroll to position [124, 0]
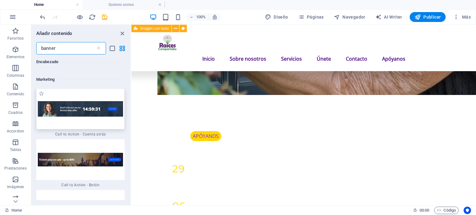
type input "banner"
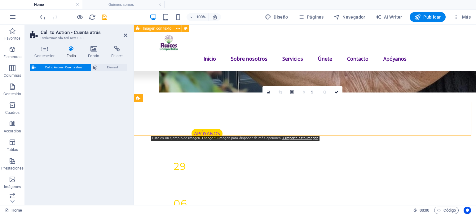
select select "rem"
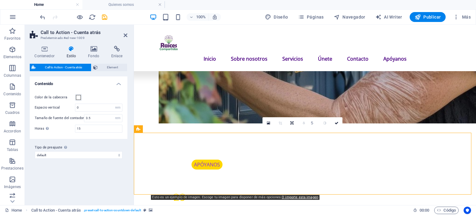
scroll to position [284, 0]
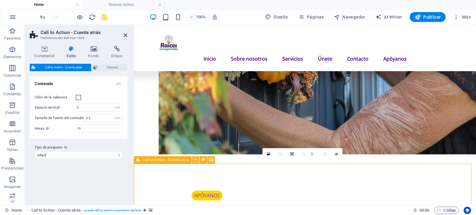
click at [196, 160] on icon at bounding box center [195, 160] width 3 height 7
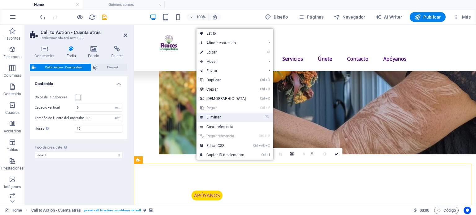
click at [215, 116] on link "⌦ Eliminar" at bounding box center [222, 117] width 53 height 9
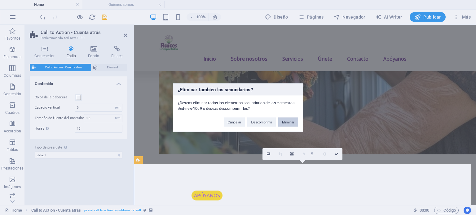
click at [286, 122] on button "Eliminar" at bounding box center [288, 121] width 20 height 9
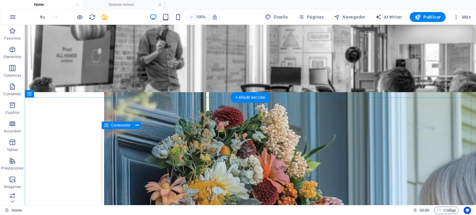
scroll to position [0, 0]
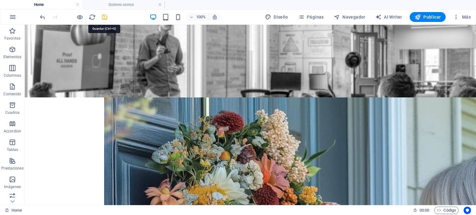
click at [104, 18] on icon "save" at bounding box center [104, 17] width 7 height 7
checkbox input "false"
click at [11, 16] on icon "button" at bounding box center [12, 16] width 7 height 7
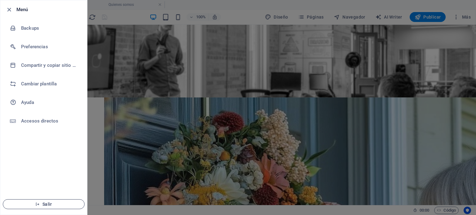
click at [48, 205] on span "Salir" at bounding box center [43, 204] width 71 height 5
